Goal: Task Accomplishment & Management: Use online tool/utility

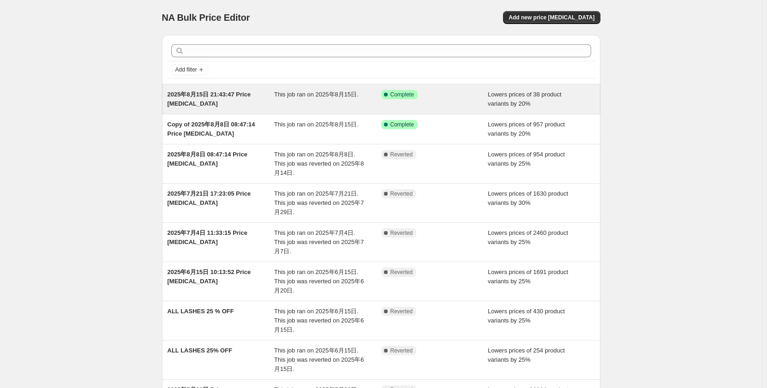
click at [236, 94] on span "2025年8月15日 21:43:47 Price [MEDICAL_DATA]" at bounding box center [208, 99] width 83 height 16
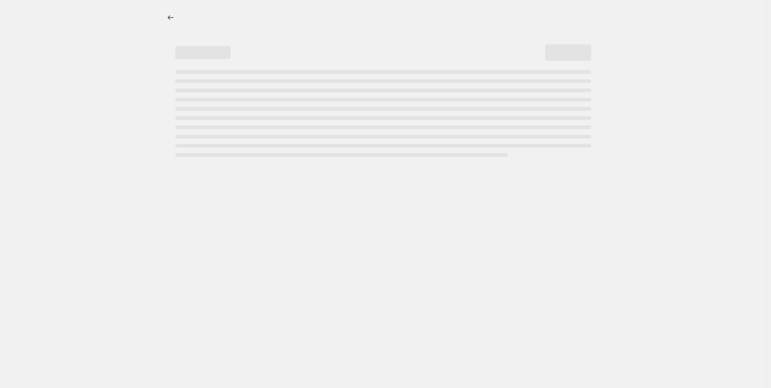
select select "percentage"
select select "no_change"
select select "collection"
select select "not_equal"
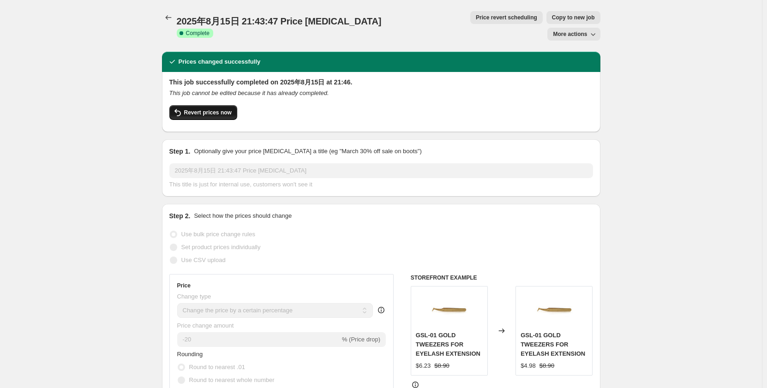
click at [203, 109] on span "Revert prices now" at bounding box center [208, 112] width 48 height 7
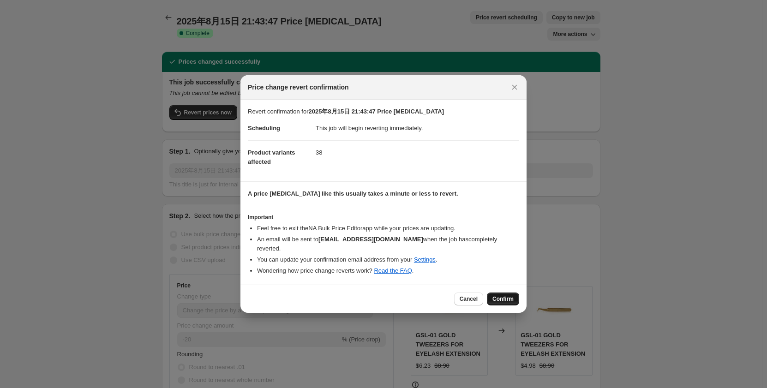
click at [509, 295] on span "Confirm" at bounding box center [502, 298] width 21 height 7
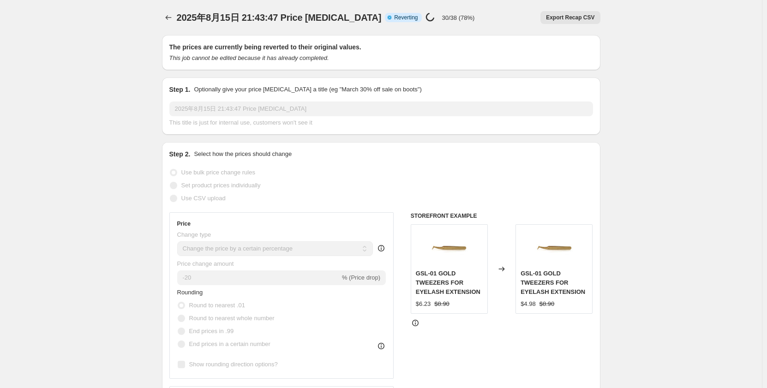
select select "percentage"
select select "no_change"
select select "collection"
select select "not_equal"
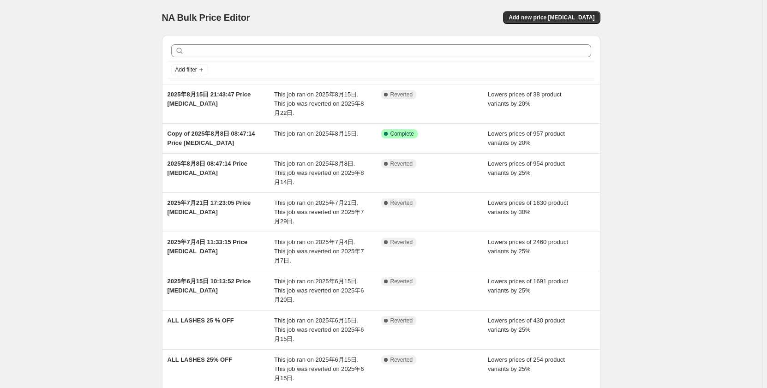
click at [95, 87] on div "NA Bulk Price Editor. This page is ready NA Bulk Price Editor Add new price [ME…" at bounding box center [380, 279] width 761 height 558
